Goal: Information Seeking & Learning: Understand process/instructions

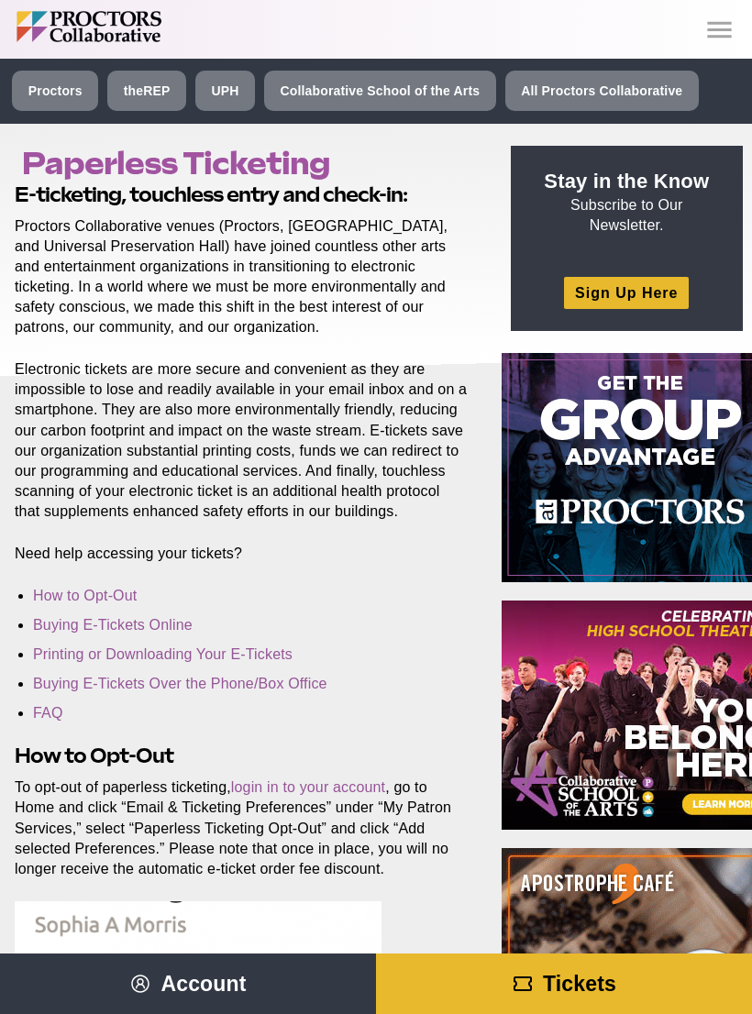
click at [282, 651] on link "Printing or Downloading Your E-Tickets" at bounding box center [163, 655] width 260 height 16
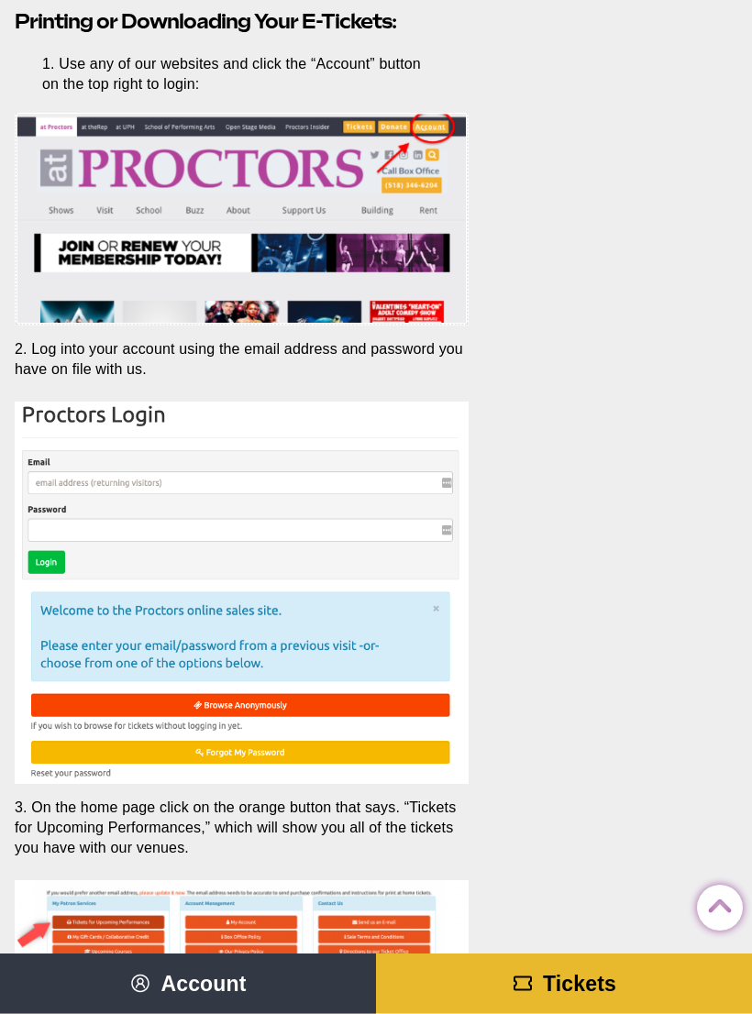
scroll to position [3417, 0]
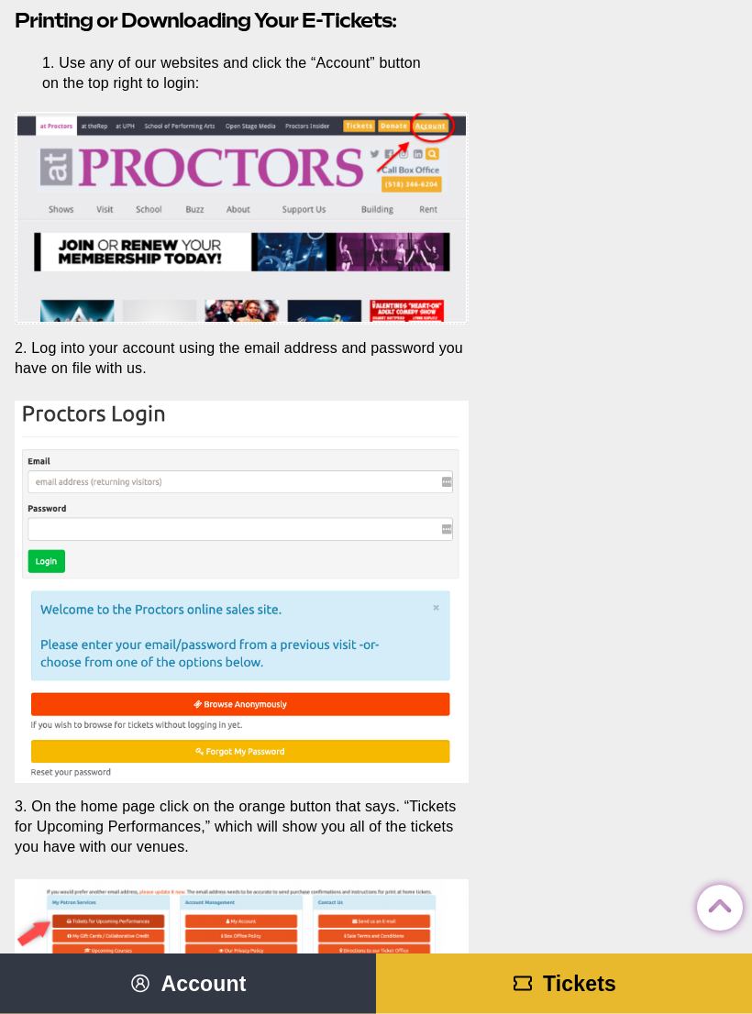
click at [83, 478] on img at bounding box center [242, 593] width 454 height 382
click at [459, 476] on img at bounding box center [242, 593] width 454 height 382
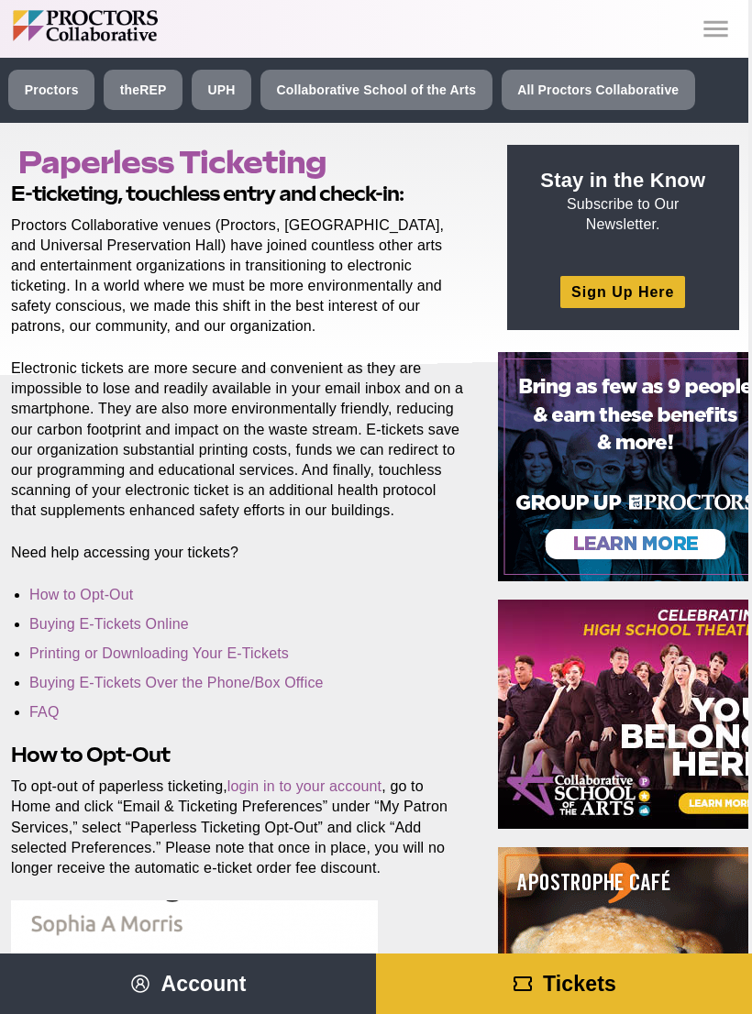
scroll to position [0, 4]
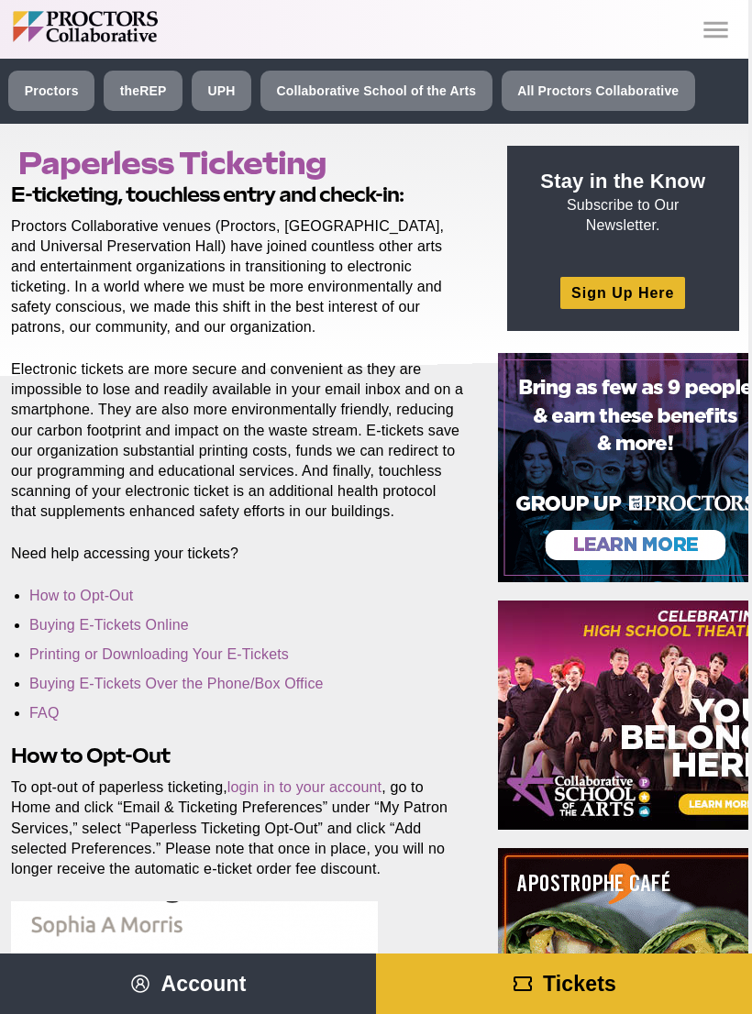
click at [123, 682] on link "Buying E-Tickets Over the Phone/Box Office" at bounding box center [176, 684] width 294 height 16
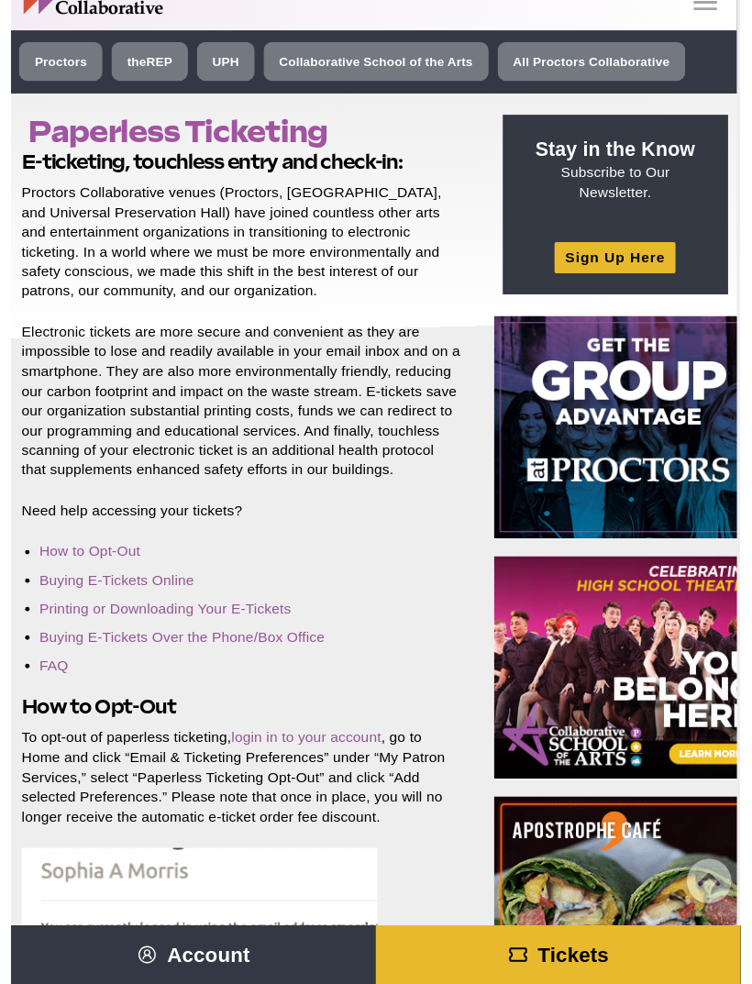
scroll to position [0, 4]
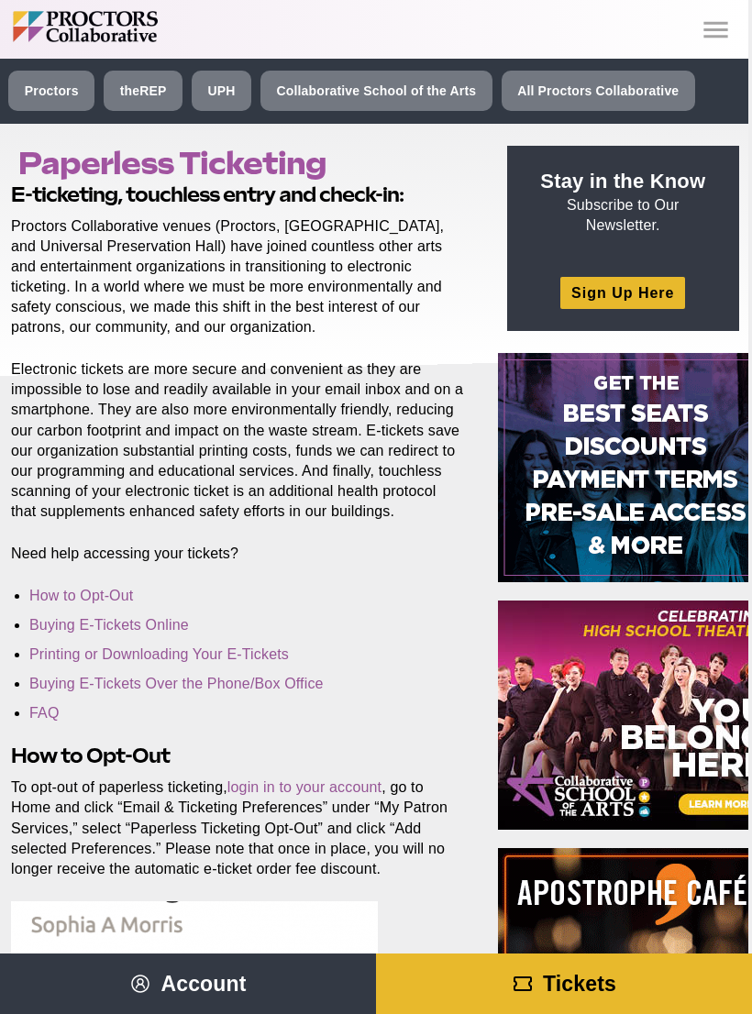
click at [719, 36] on icon "Main site navigation and header" at bounding box center [715, 29] width 24 height 17
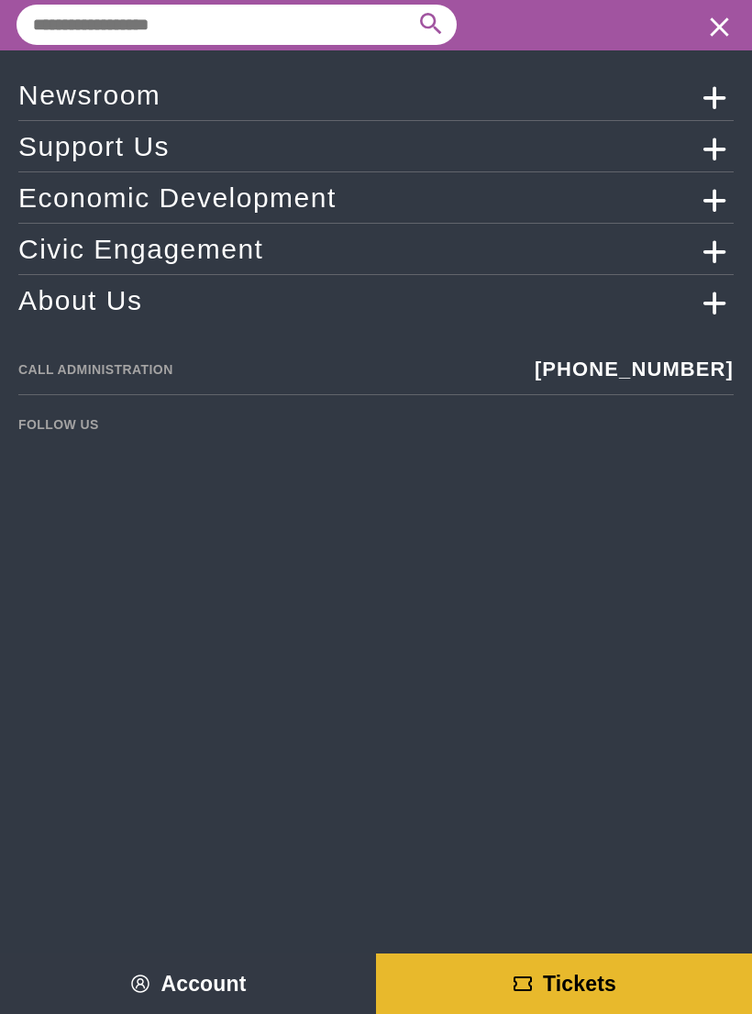
click at [530, 985] on icon "Main site navigation and header" at bounding box center [523, 984] width 22 height 22
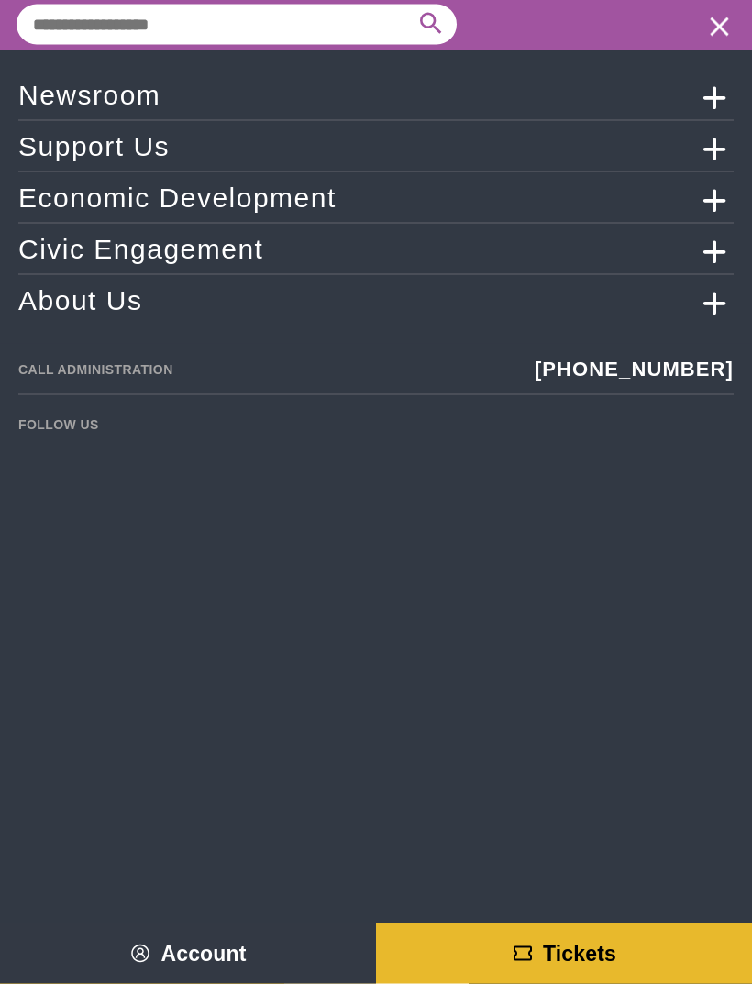
scroll to position [206, 4]
click at [518, 965] on icon "Main site navigation and header" at bounding box center [523, 954] width 22 height 22
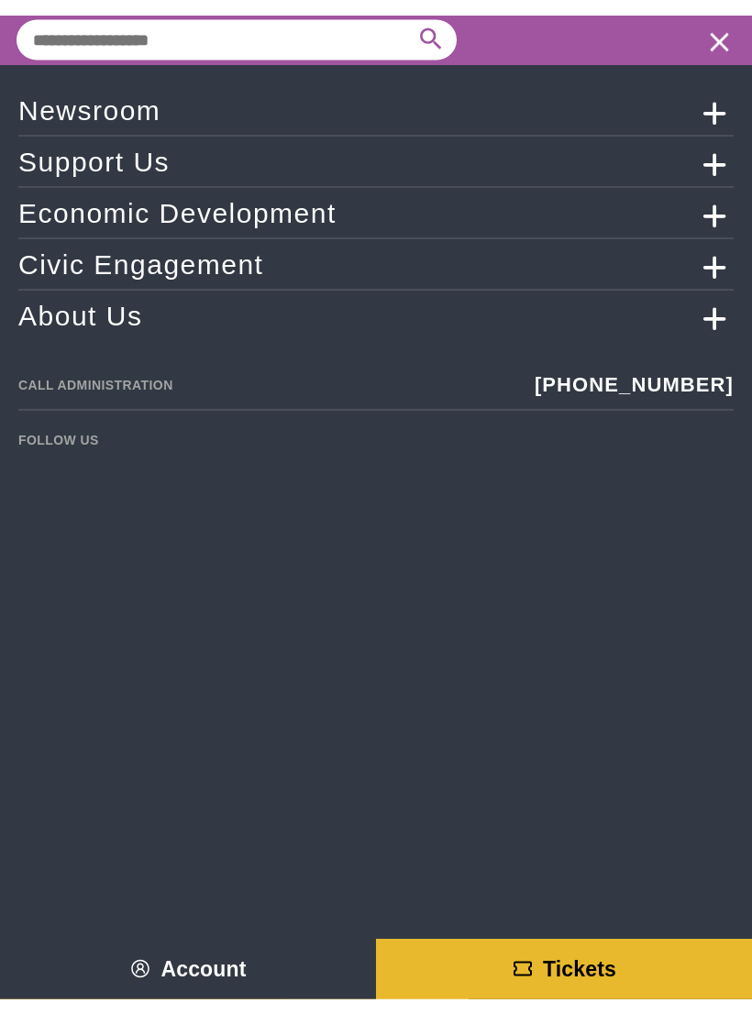
scroll to position [237, 4]
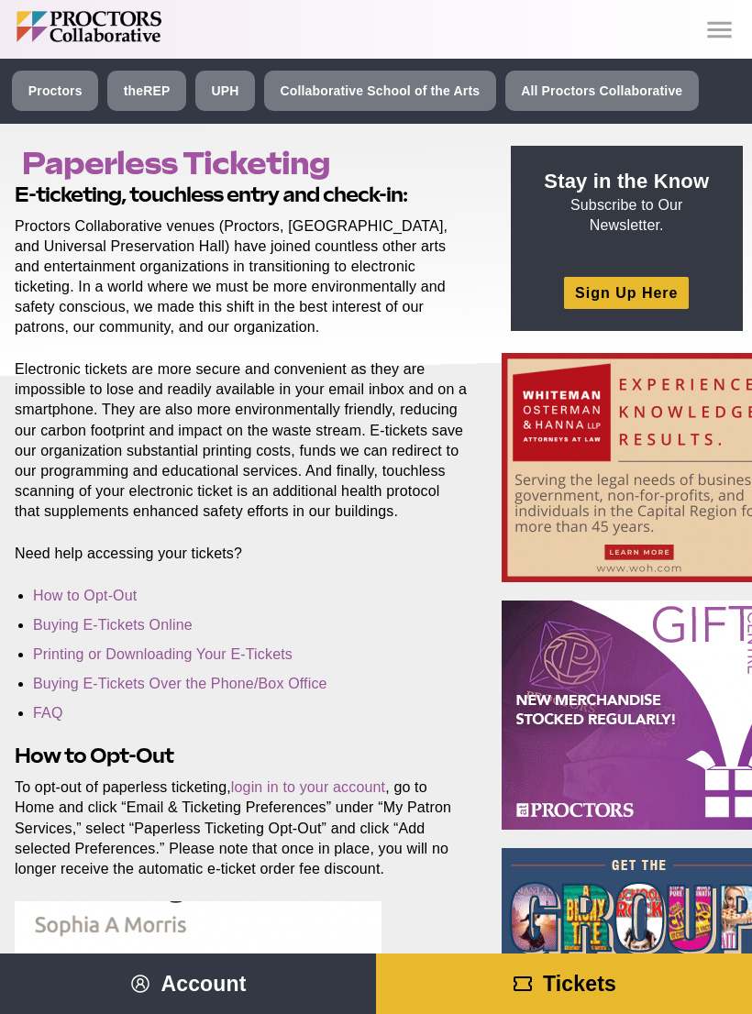
click at [269, 654] on link "Printing or Downloading Your E-Tickets" at bounding box center [163, 655] width 260 height 16
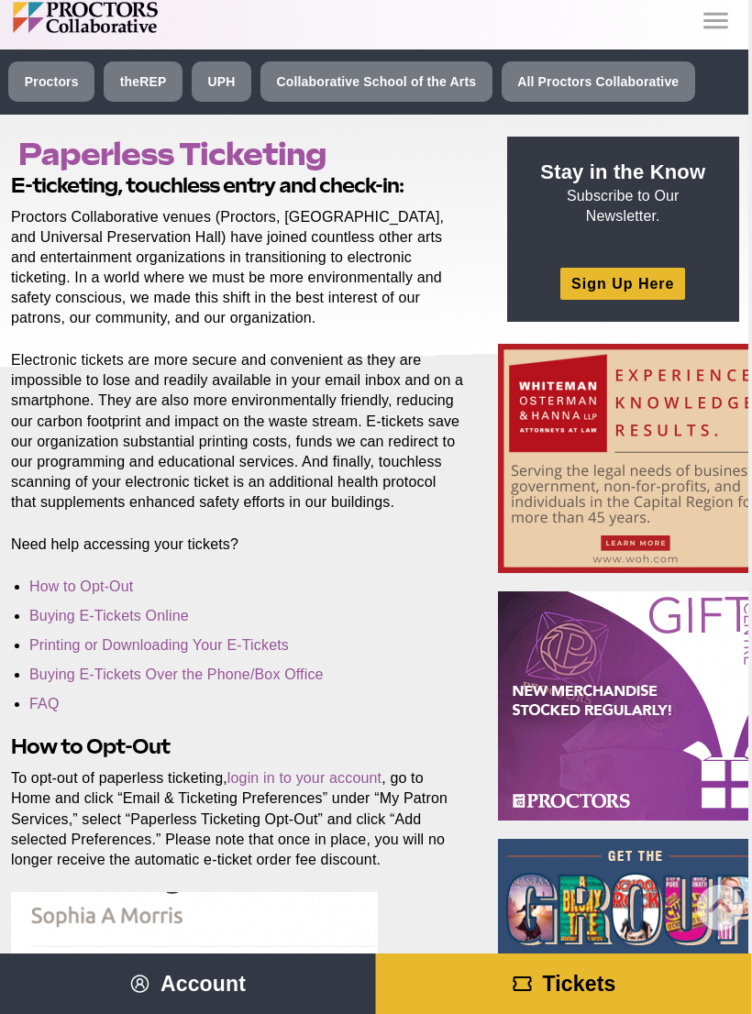
scroll to position [0, 3]
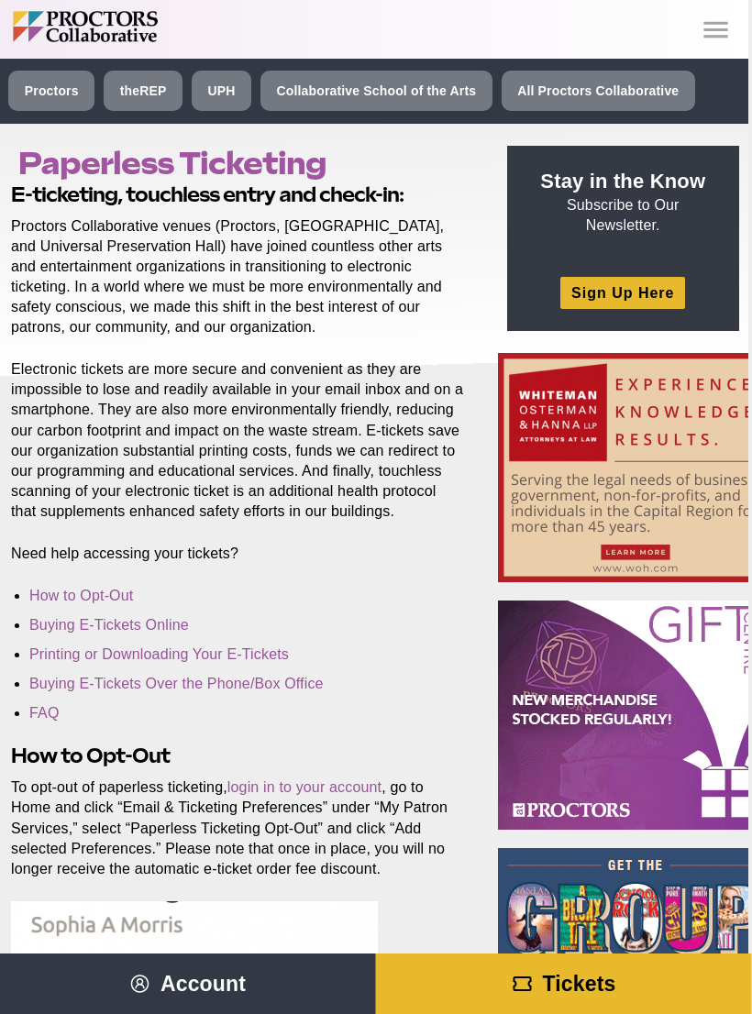
click at [717, 32] on icon "Main site navigation and header" at bounding box center [717, 30] width 32 height 32
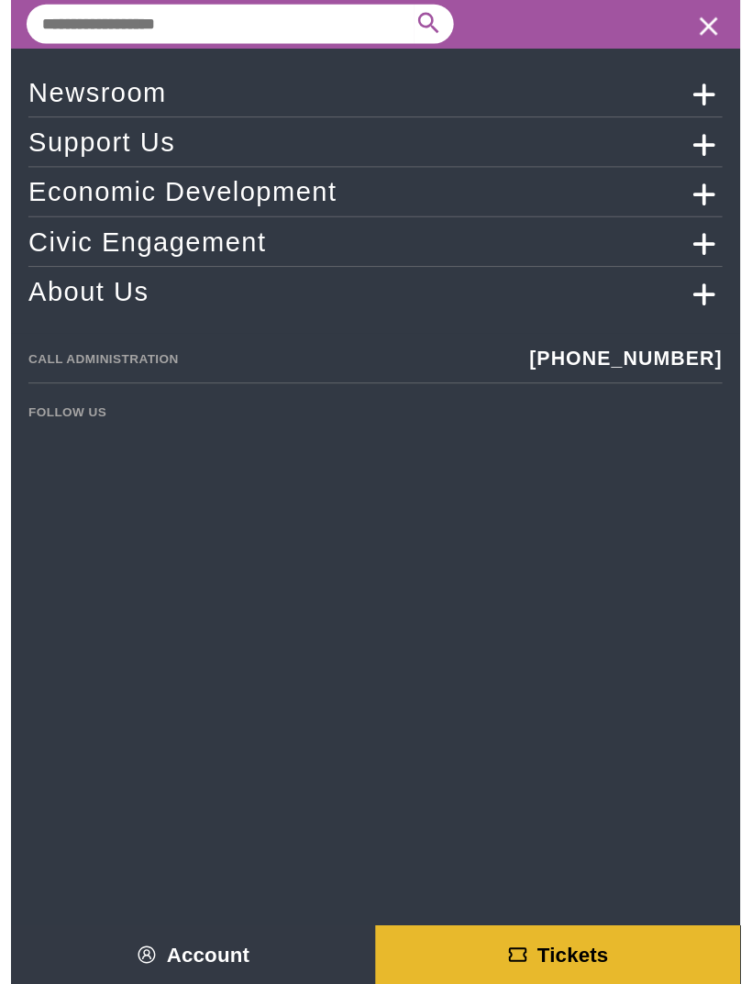
scroll to position [0, 4]
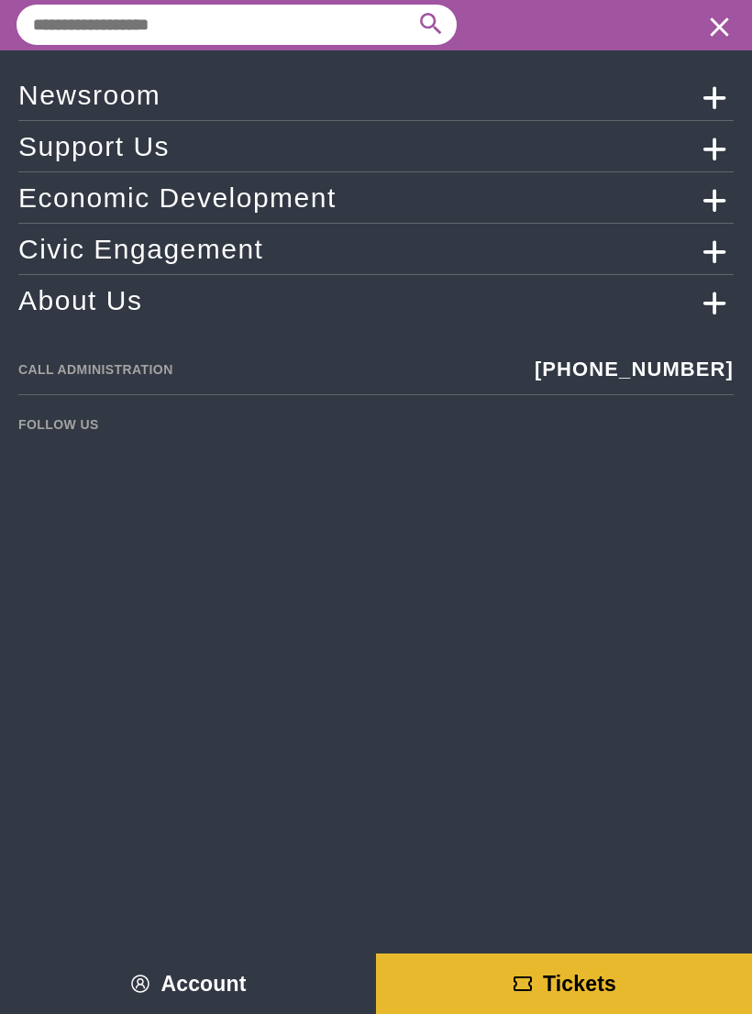
click at [198, 986] on span "Account" at bounding box center [202, 984] width 85 height 24
click at [557, 979] on span "Tickets" at bounding box center [579, 984] width 73 height 24
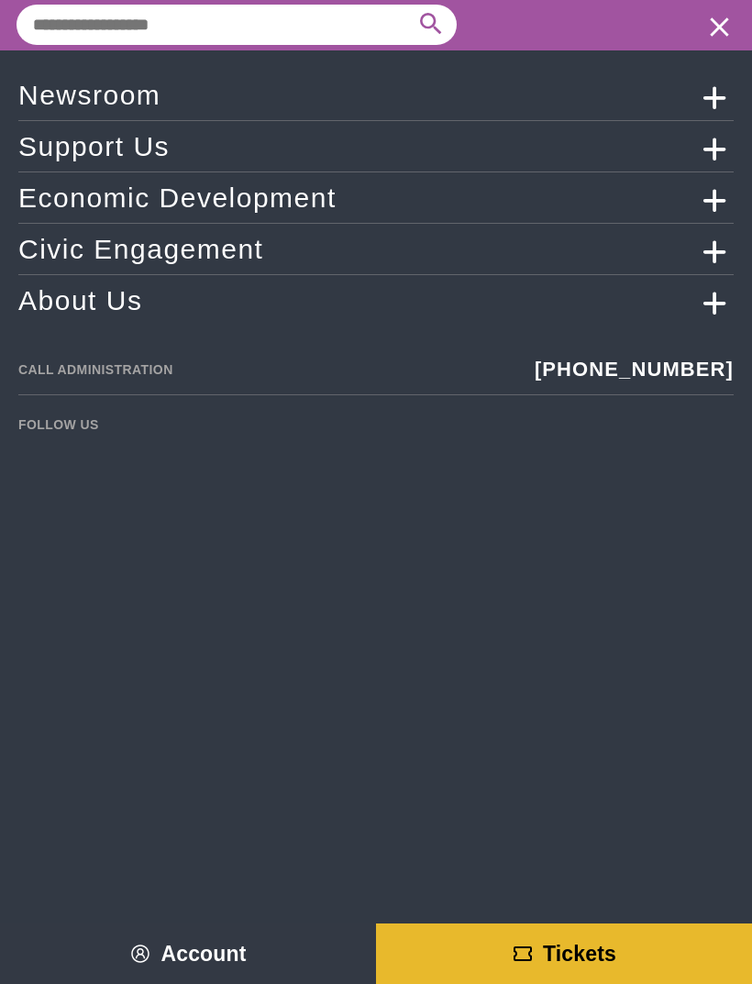
scroll to position [16, 0]
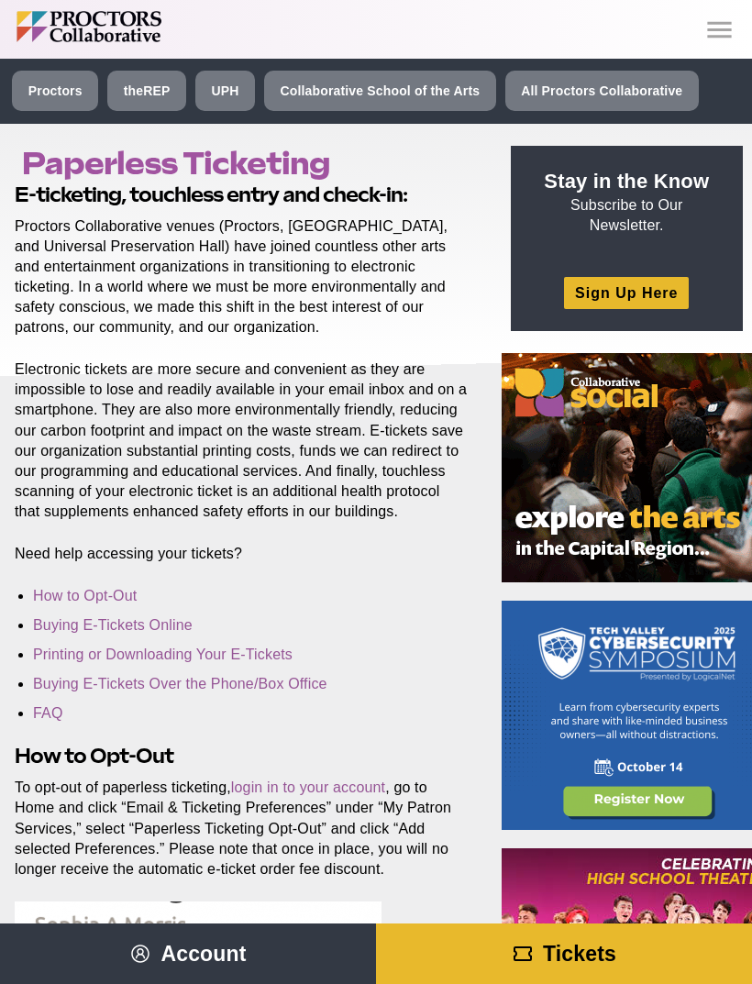
click at [283, 647] on link "Printing or Downloading Your E-Tickets" at bounding box center [163, 655] width 260 height 16
